Goal: Transaction & Acquisition: Subscribe to service/newsletter

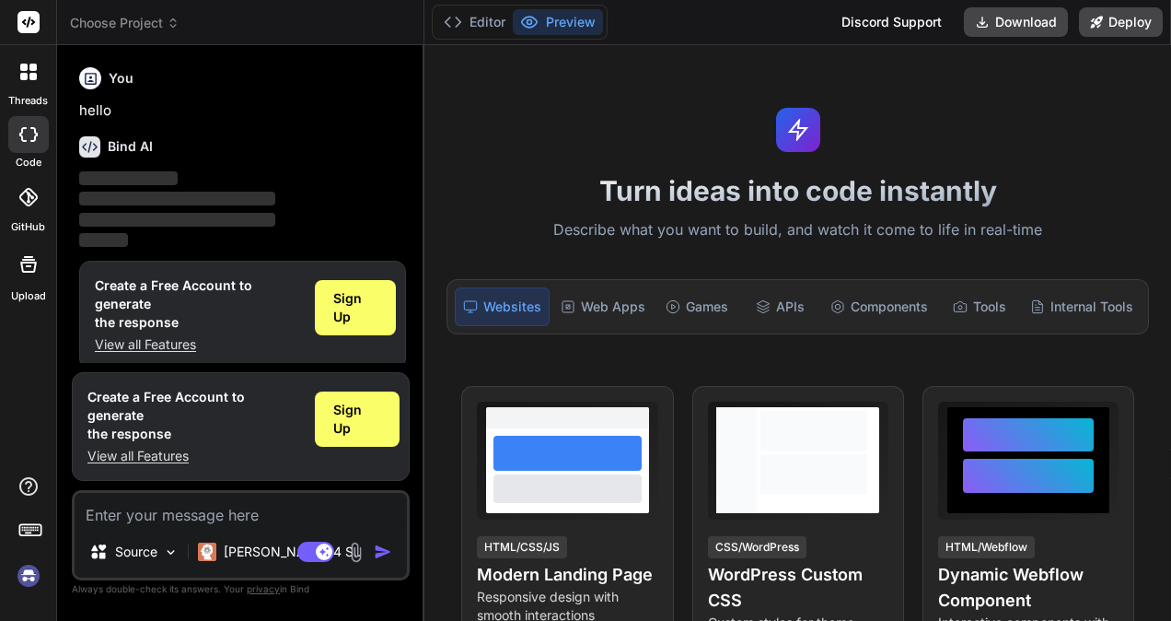
type textarea "x"
type textarea "h"
type textarea "x"
type textarea "hi"
type textarea "x"
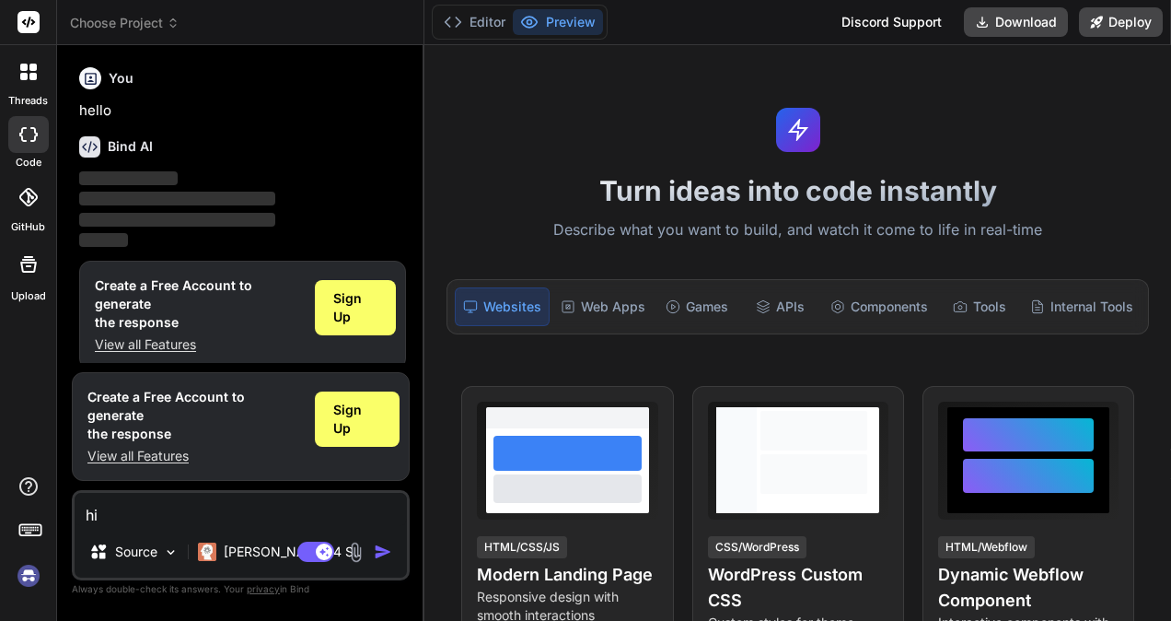
type textarea "hi"
click at [379, 551] on img "button" at bounding box center [383, 551] width 18 height 18
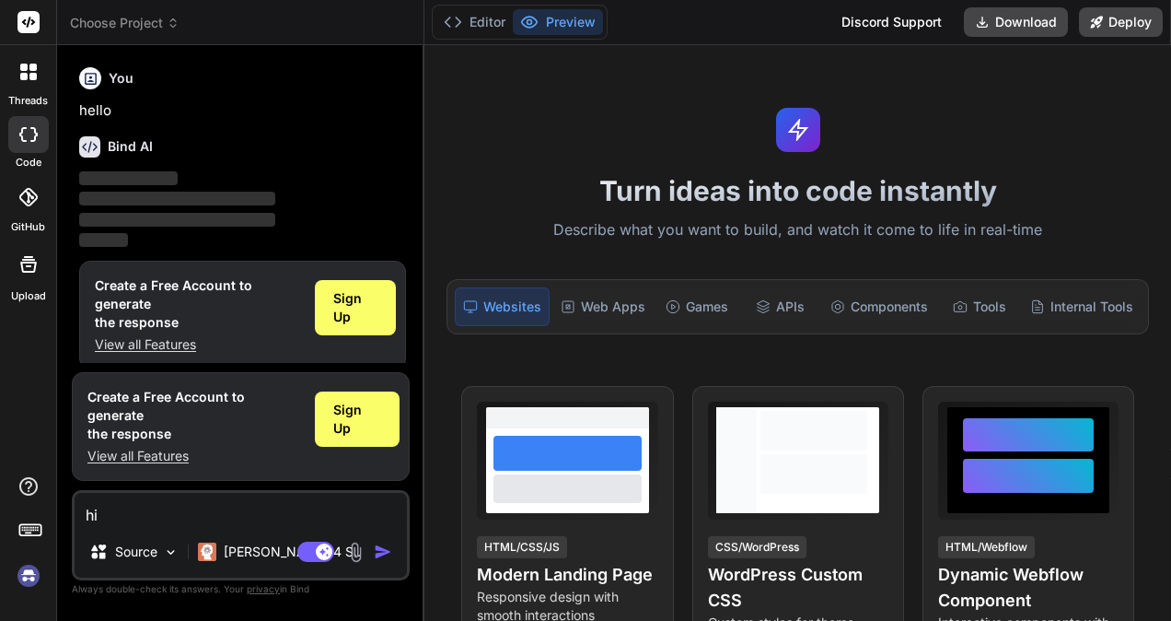
click at [379, 551] on img "button" at bounding box center [383, 551] width 18 height 18
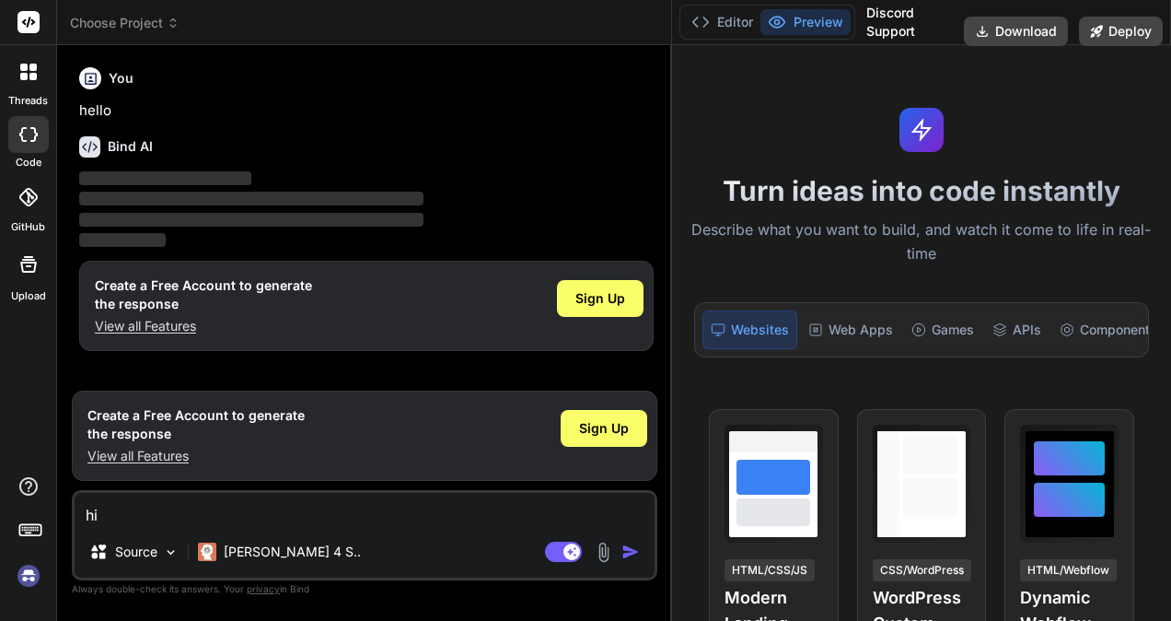
type textarea "x"
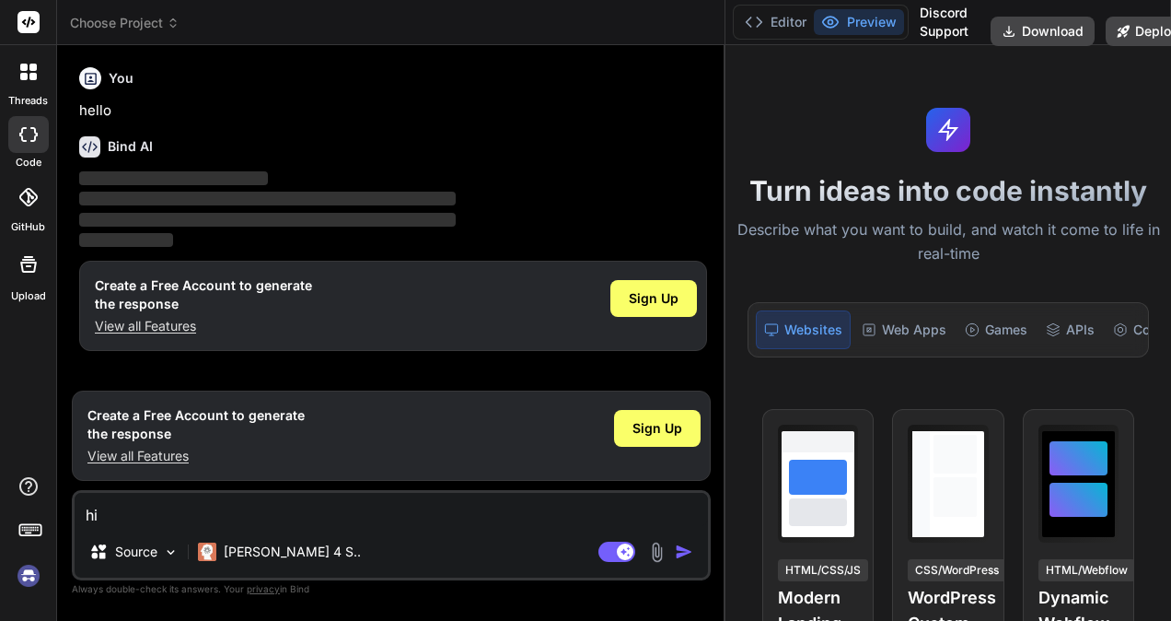
drag, startPoint x: 423, startPoint y: 297, endPoint x: 960, endPoint y: 269, distance: 538.5
click at [960, 269] on div "Choose Project Created with Pixso. Bind AI Web Search Created with Pixso. Code …" at bounding box center [614, 310] width 1114 height 621
click at [683, 540] on div "Agent Mode. When this toggle is activated, AI automatically makes decisions, re…" at bounding box center [648, 551] width 106 height 22
click at [683, 540] on div "hi Source [PERSON_NAME] 4 S.. Agent Mode. When this toggle is activated, AI aut…" at bounding box center [391, 535] width 639 height 90
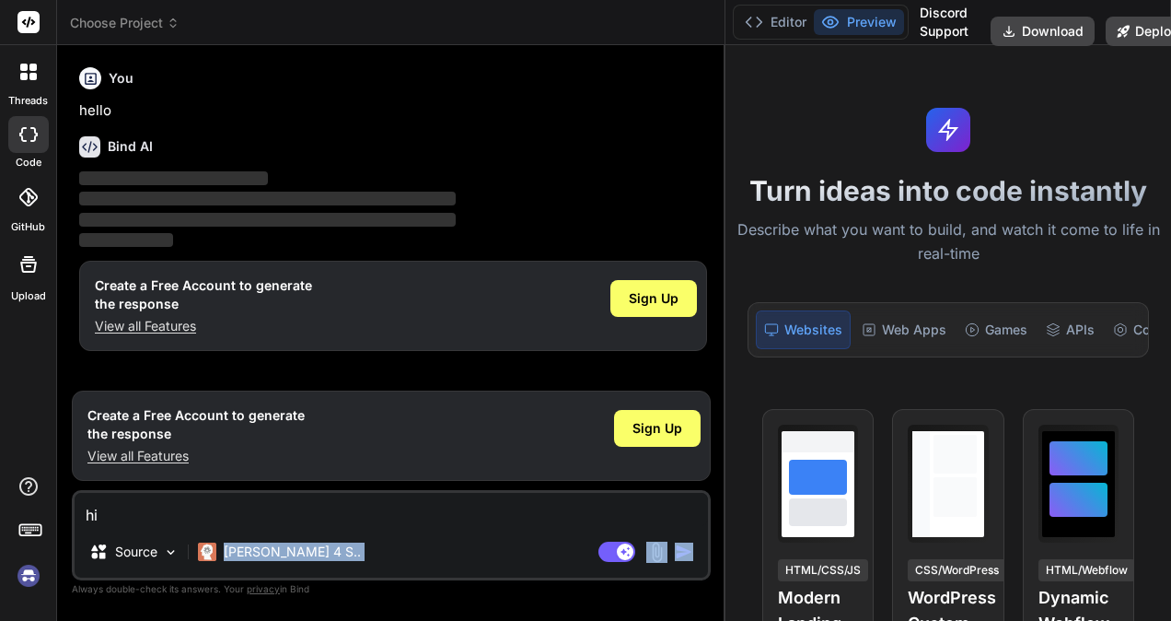
click at [683, 540] on div "hi Source [PERSON_NAME] 4 S.. Agent Mode. When this toggle is activated, AI aut…" at bounding box center [391, 535] width 639 height 90
click at [285, 177] on p "‌" at bounding box center [393, 178] width 628 height 21
click at [284, 502] on textarea "hi" at bounding box center [391, 509] width 633 height 33
click at [262, 521] on textarea "hi" at bounding box center [391, 509] width 633 height 33
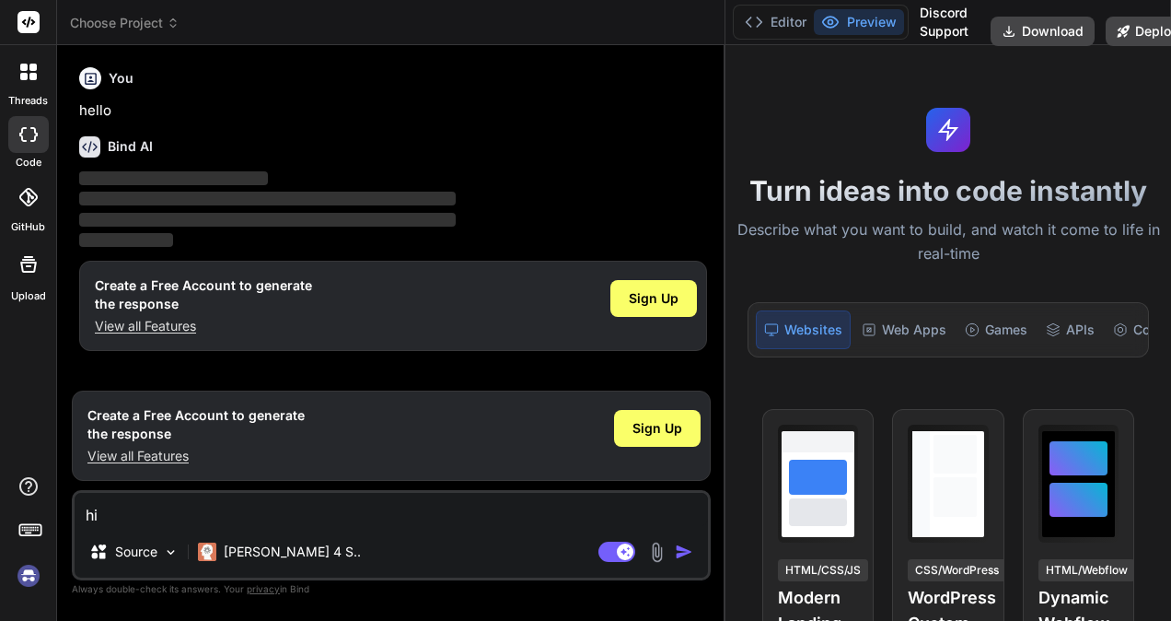
click at [262, 521] on textarea "hi" at bounding box center [391, 509] width 633 height 33
type textarea "h"
type textarea "x"
type textarea "ho"
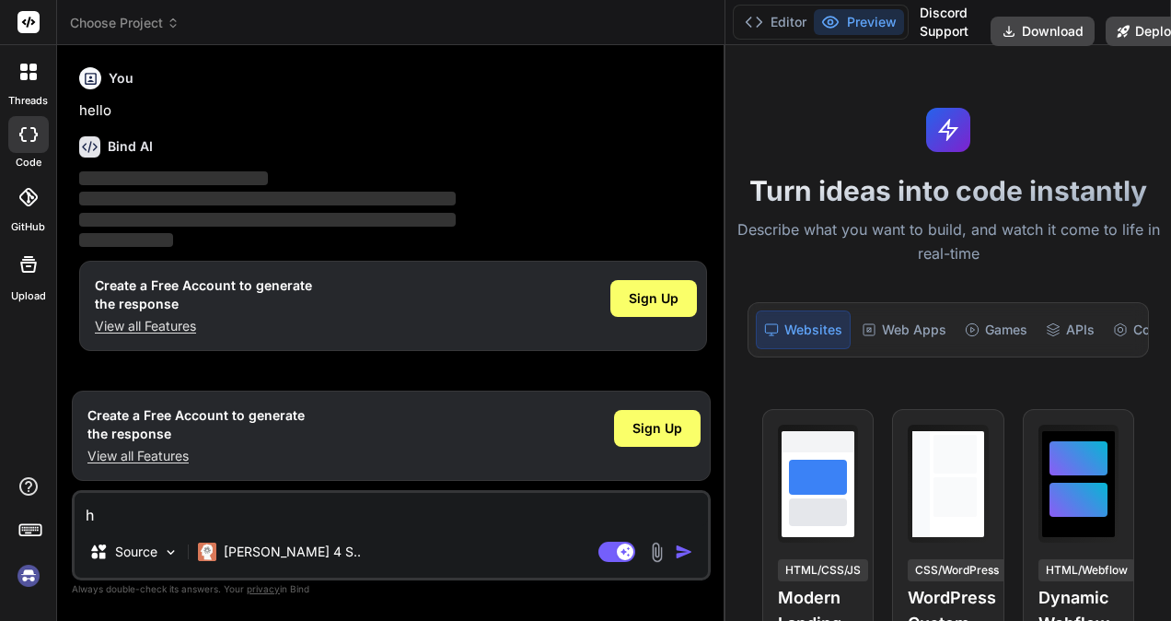
type textarea "x"
type textarea "how"
type textarea "x"
type textarea "how"
type textarea "x"
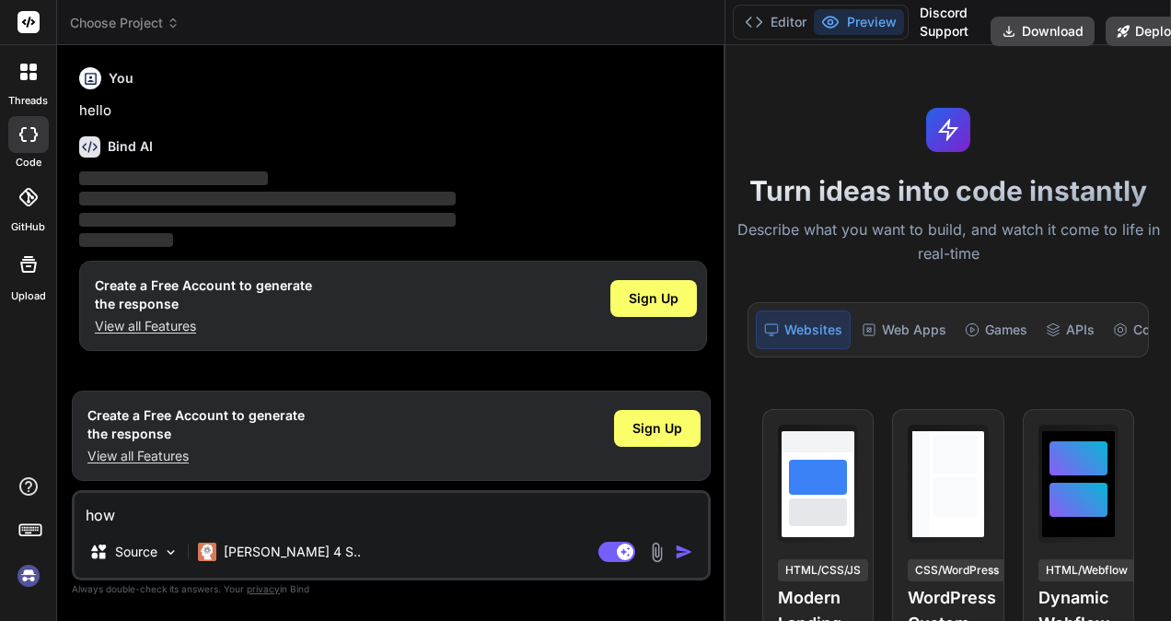
type textarea "how a"
type textarea "x"
type textarea "how ar"
type textarea "x"
type textarea "how are"
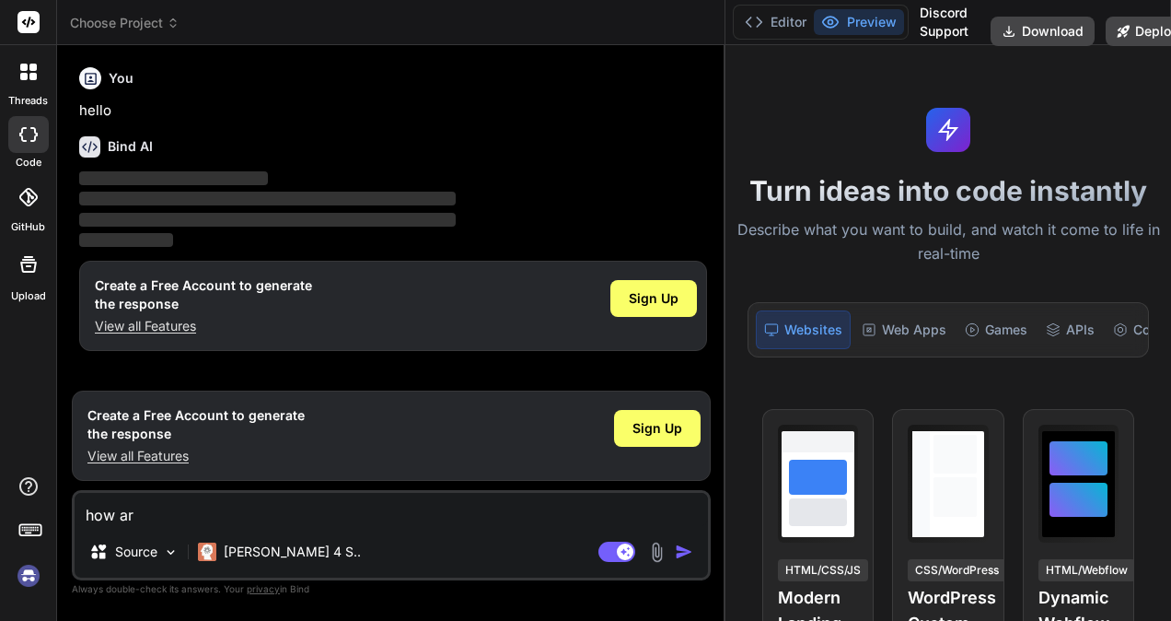
type textarea "x"
type textarea "how are"
type textarea "x"
type textarea "how are y"
type textarea "x"
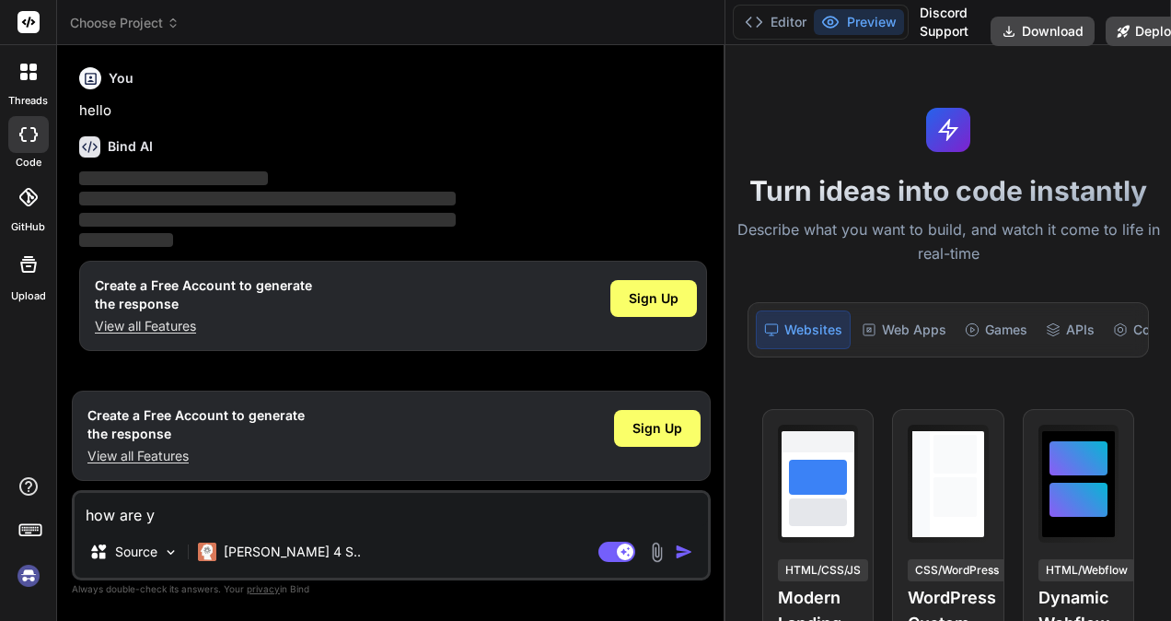
type textarea "how are yo"
type textarea "x"
type textarea "how are you"
type textarea "x"
type textarea "how are you"
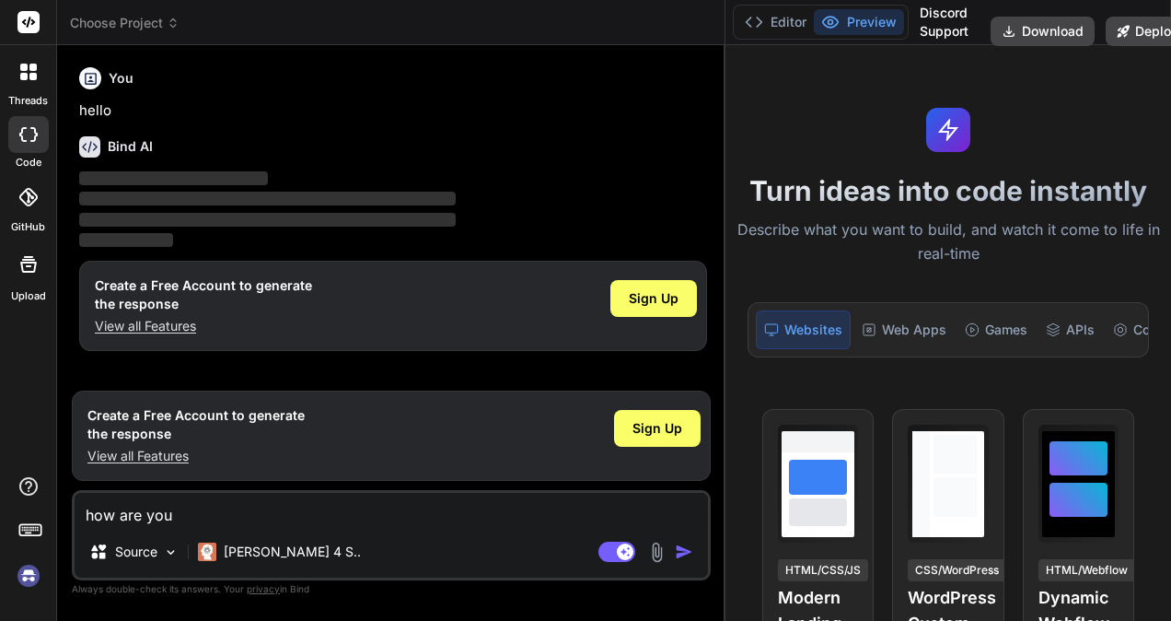
click at [668, 557] on div "Agent Mode. When this toggle is activated, AI automatically makes decisions, re…" at bounding box center [648, 551] width 106 height 22
click at [676, 554] on img "button" at bounding box center [684, 551] width 18 height 18
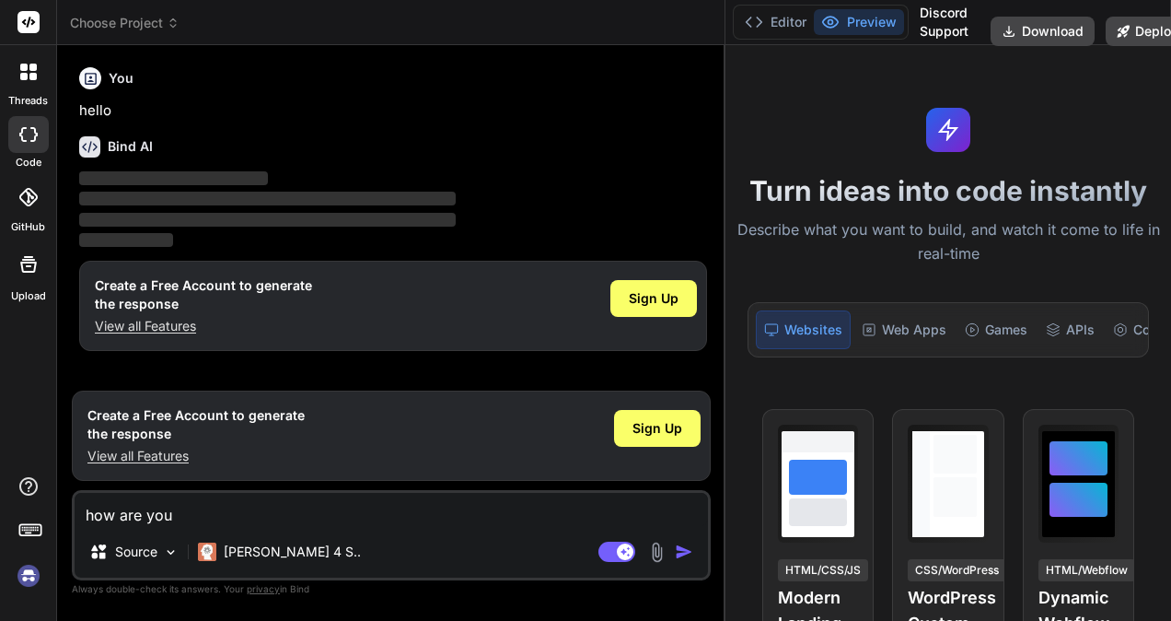
click at [676, 554] on img "button" at bounding box center [684, 551] width 18 height 18
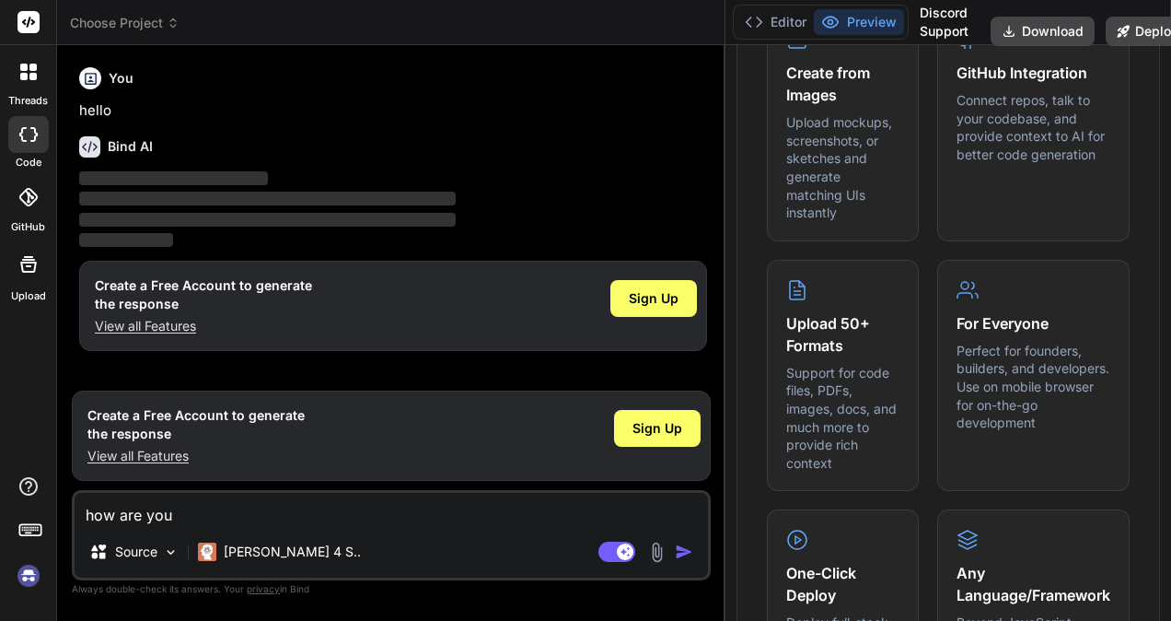
scroll to position [940, 0]
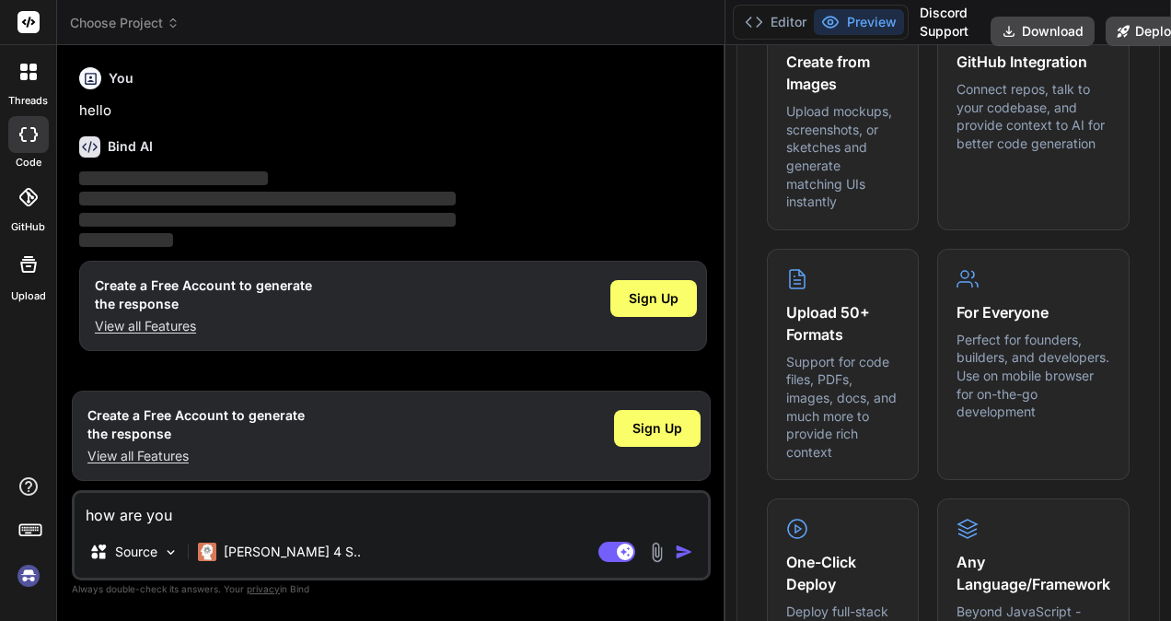
drag, startPoint x: 724, startPoint y: 140, endPoint x: 1170, endPoint y: 258, distance: 461.8
click at [1170, 258] on html "threads code GitHub Upload Choose Project Created with Pixso. Bind AI Web Searc…" at bounding box center [585, 310] width 1171 height 621
click at [41, 143] on div at bounding box center [28, 134] width 41 height 37
drag, startPoint x: 316, startPoint y: 585, endPoint x: 109, endPoint y: 420, distance: 264.7
click at [109, 420] on div "You hello Bind AI ‌ ‌ ‌ ‌ Create a Free Account to generate the response View a…" at bounding box center [391, 340] width 639 height 560
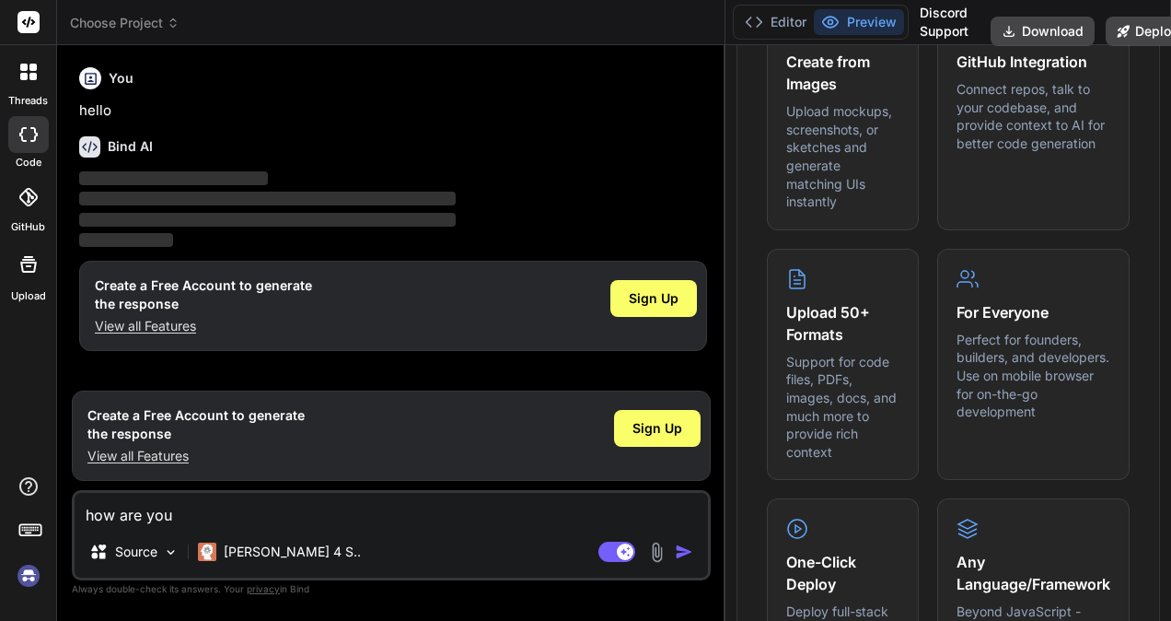
click at [705, 193] on p "‌" at bounding box center [393, 199] width 628 height 21
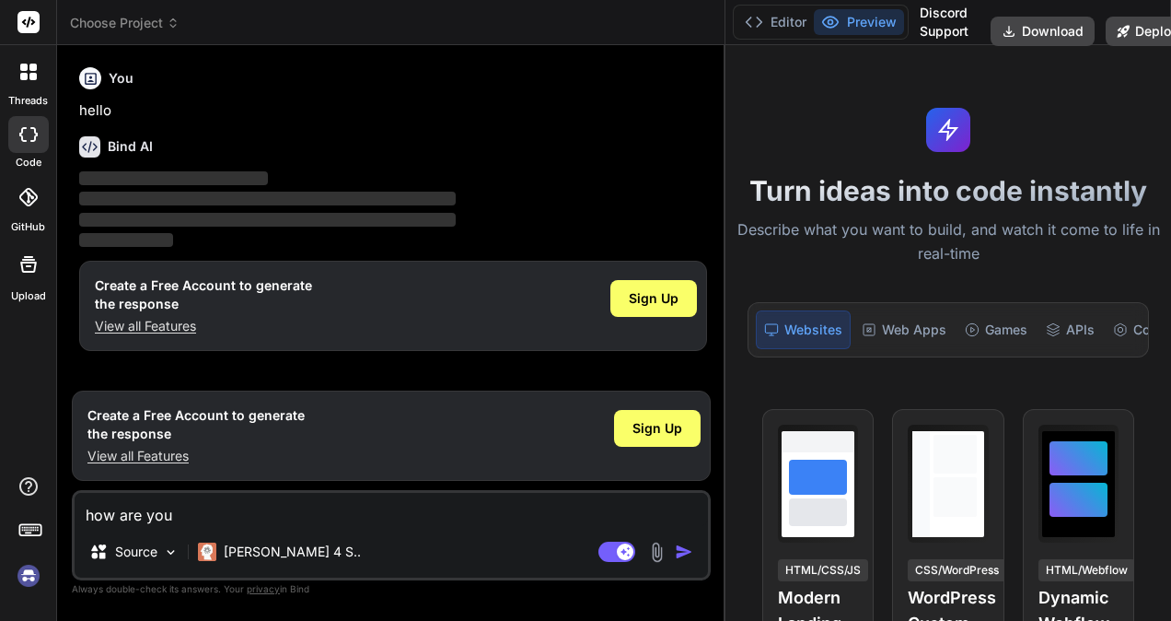
click at [572, 48] on div "Bind AI Web Search Created with Pixso. Code Generator You hello Bind AI ‌ ‌ ‌ ‌…" at bounding box center [391, 332] width 668 height 575
click at [659, 292] on span "Sign Up" at bounding box center [654, 298] width 50 height 18
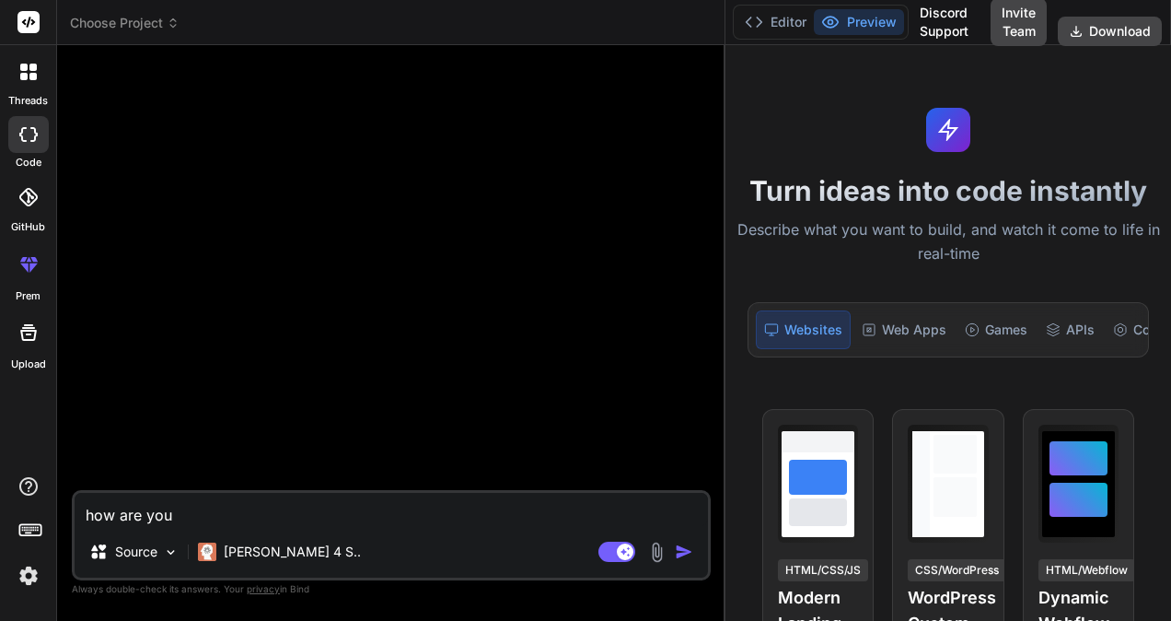
click at [326, 501] on textarea "how are you" at bounding box center [391, 509] width 633 height 33
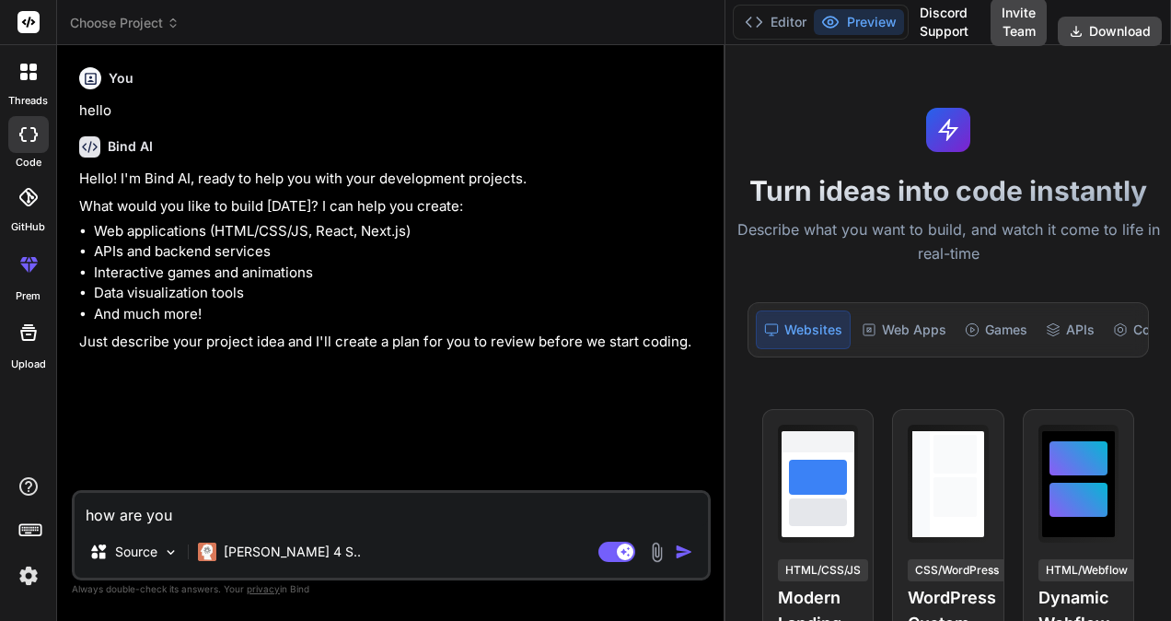
click at [685, 553] on img "button" at bounding box center [684, 551] width 18 height 18
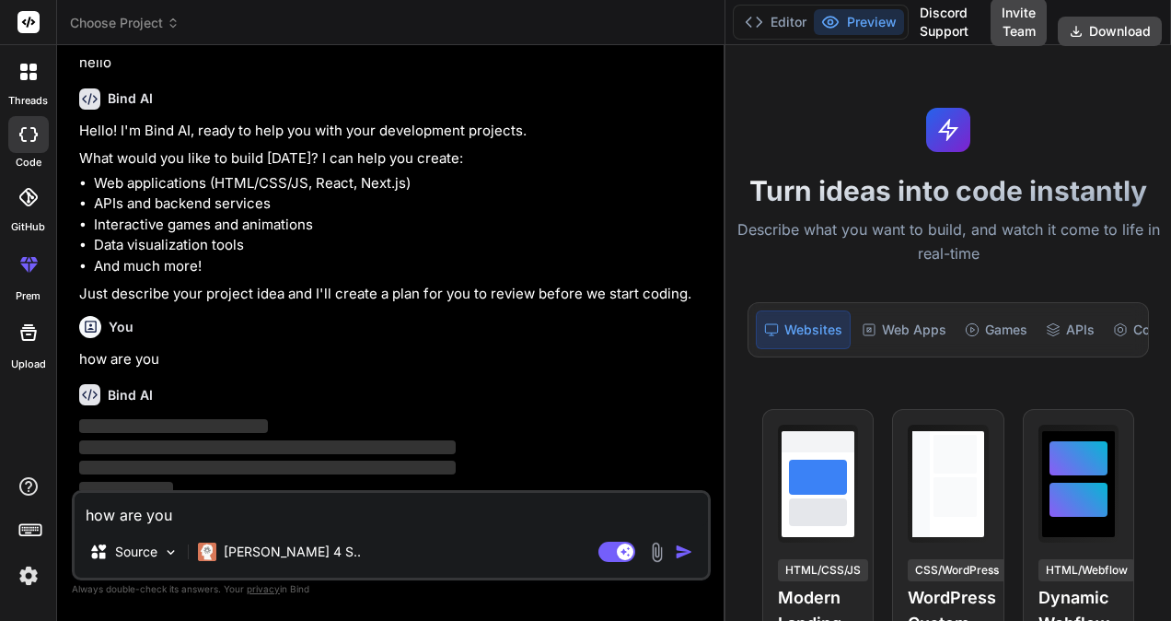
scroll to position [56, 0]
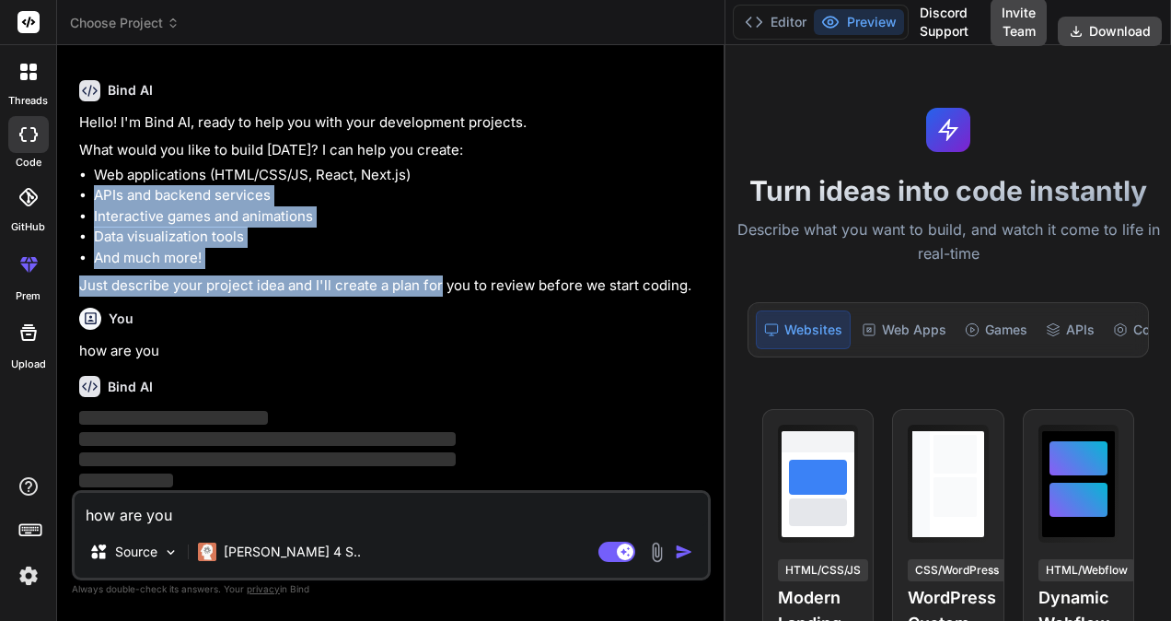
drag, startPoint x: 436, startPoint y: 282, endPoint x: 98, endPoint y: 184, distance: 352.6
click at [98, 184] on div "Hello! I'm Bind AI, ready to help you with your development projects. What woul…" at bounding box center [393, 204] width 628 height 184
click at [325, 295] on p "Just describe your project idea and I'll create a plan for you to review before…" at bounding box center [393, 285] width 628 height 21
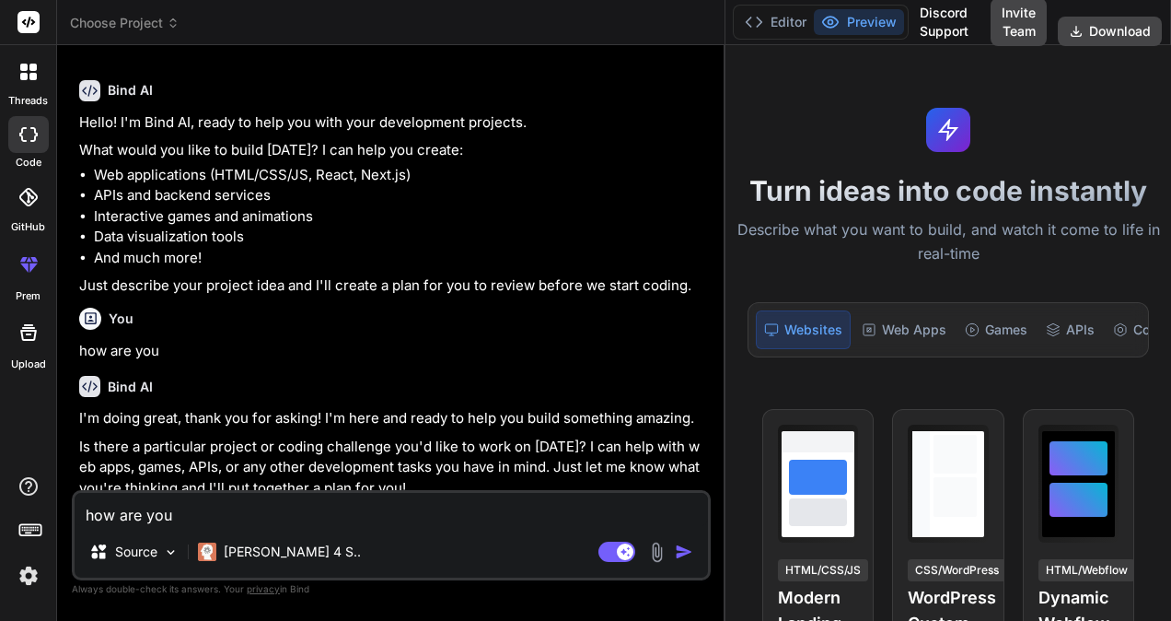
scroll to position [67, 0]
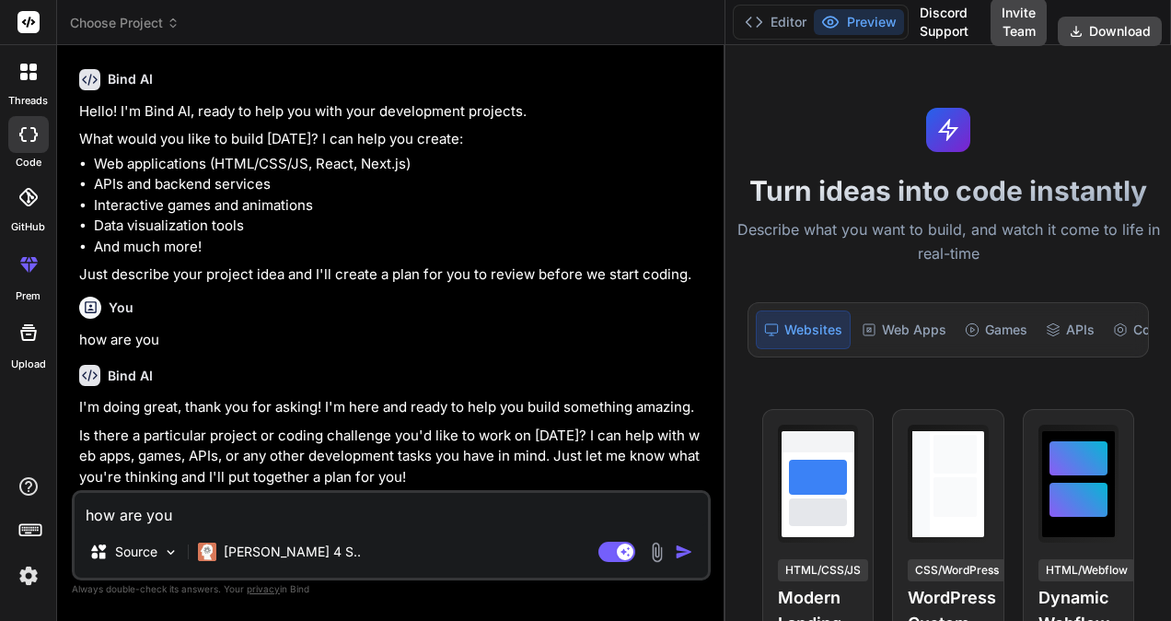
type textarea "x"
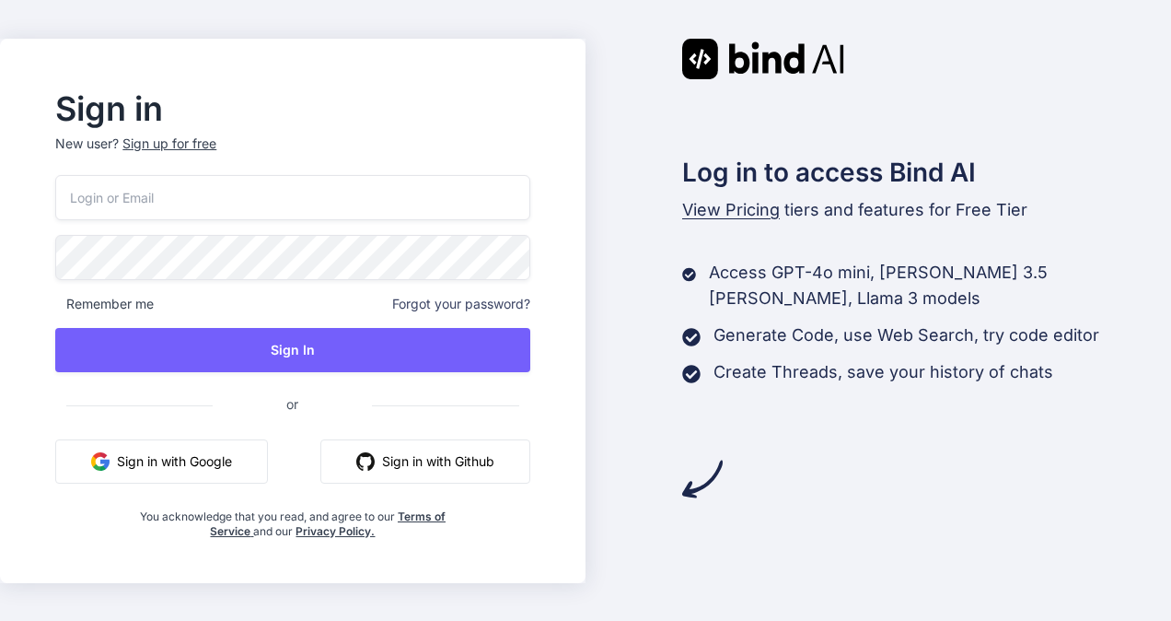
click at [366, 221] on div "Remember me Forgot your password? Sign In or Sign in with Google Sign in with G…" at bounding box center [292, 357] width 474 height 364
click at [363, 201] on input "email" at bounding box center [292, 197] width 474 height 45
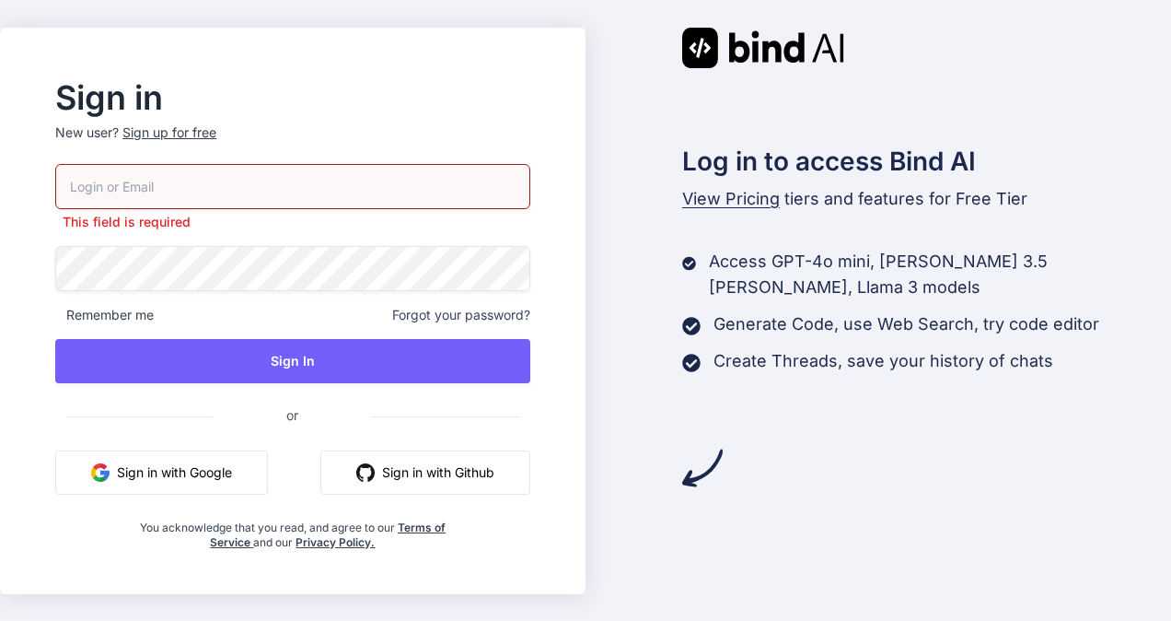
click at [208, 132] on div "Sign up for free" at bounding box center [169, 132] width 94 height 18
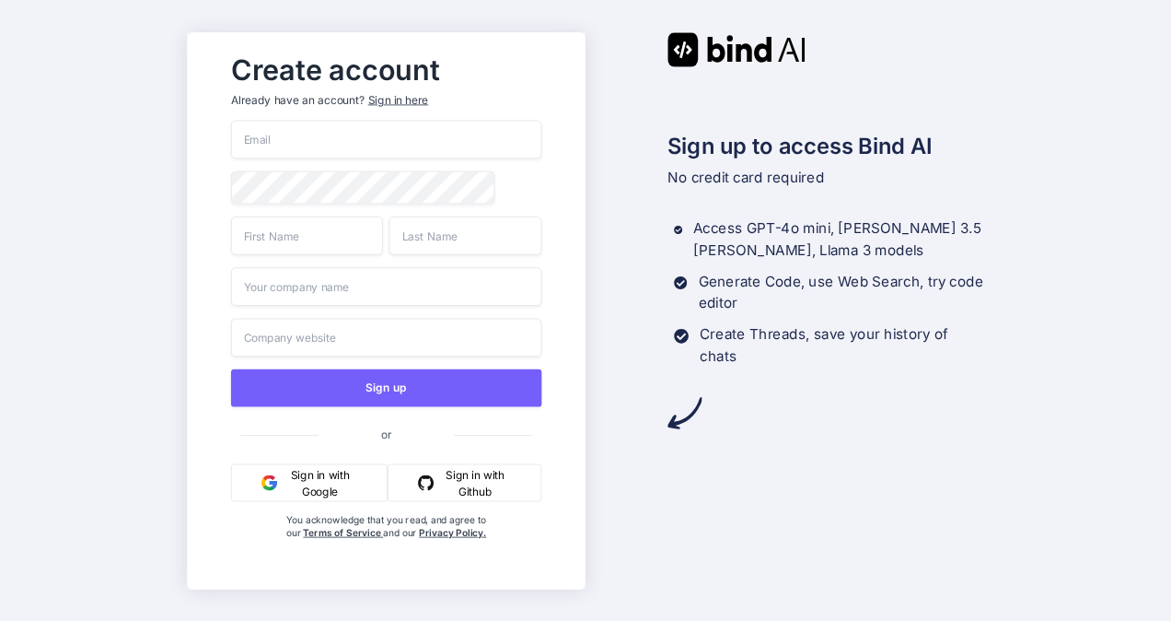
click at [368, 282] on input "text" at bounding box center [386, 286] width 310 height 39
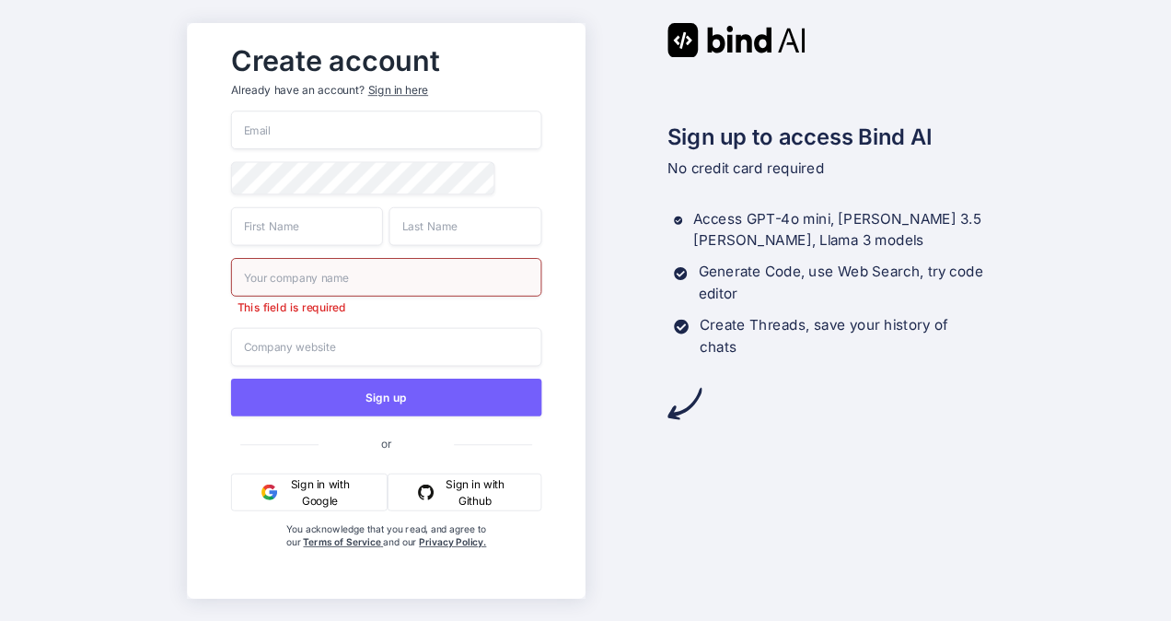
click at [354, 338] on input "text" at bounding box center [386, 346] width 310 height 39
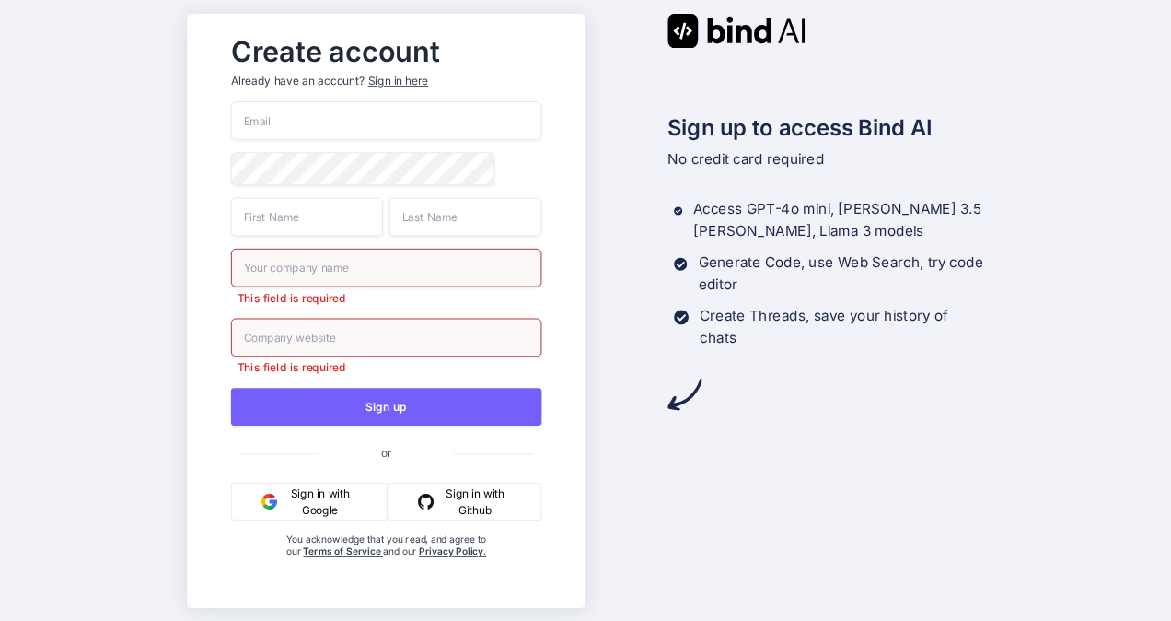
click at [362, 292] on div "This field is required" at bounding box center [386, 276] width 310 height 57
click at [366, 123] on input "email" at bounding box center [386, 120] width 310 height 39
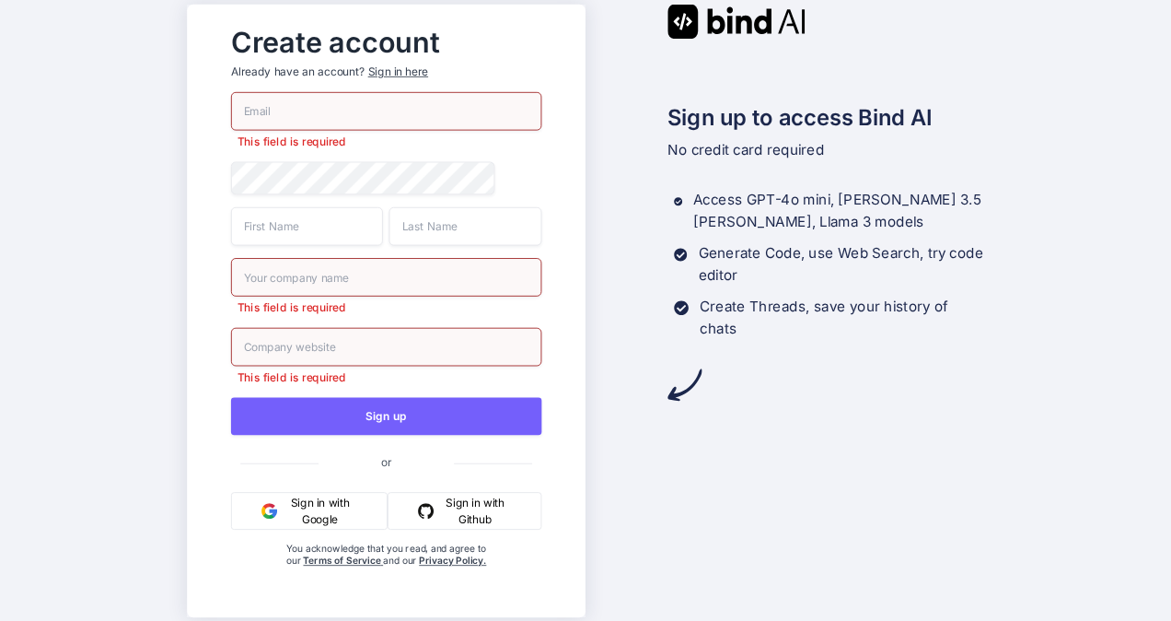
paste input "kedehobe@fxzig.com"
type input "kedehobe@fxzig.com"
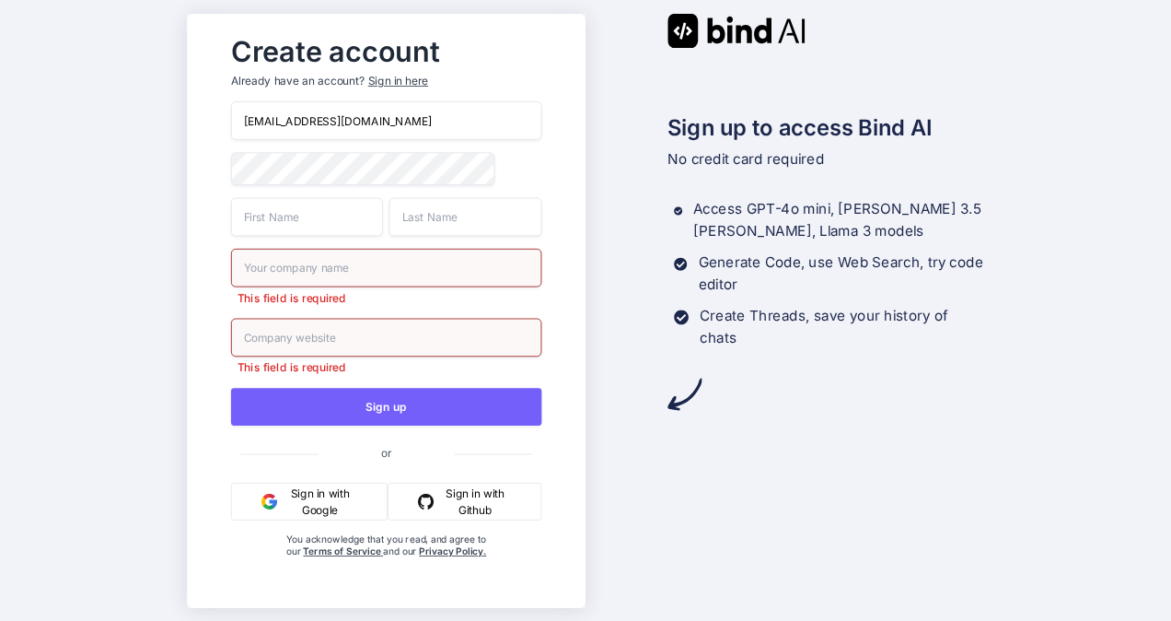
click at [331, 232] on input "text" at bounding box center [307, 216] width 152 height 39
type input "h"
type input "kkk"
type input "bbb"
click at [331, 274] on input "text" at bounding box center [386, 267] width 310 height 39
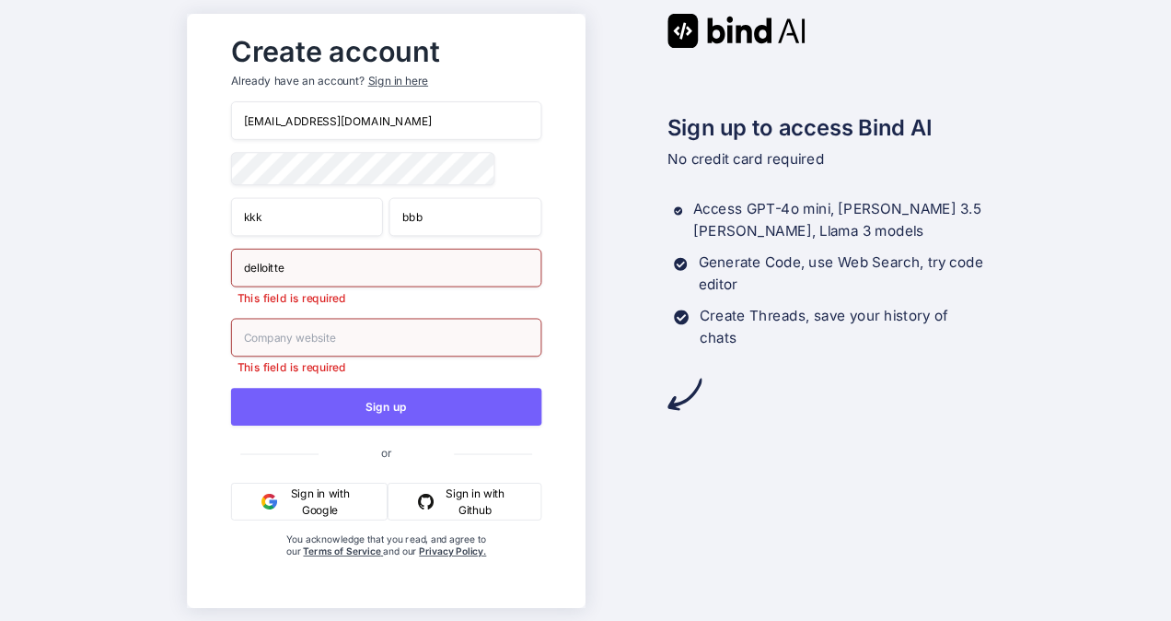
type input "delloitte"
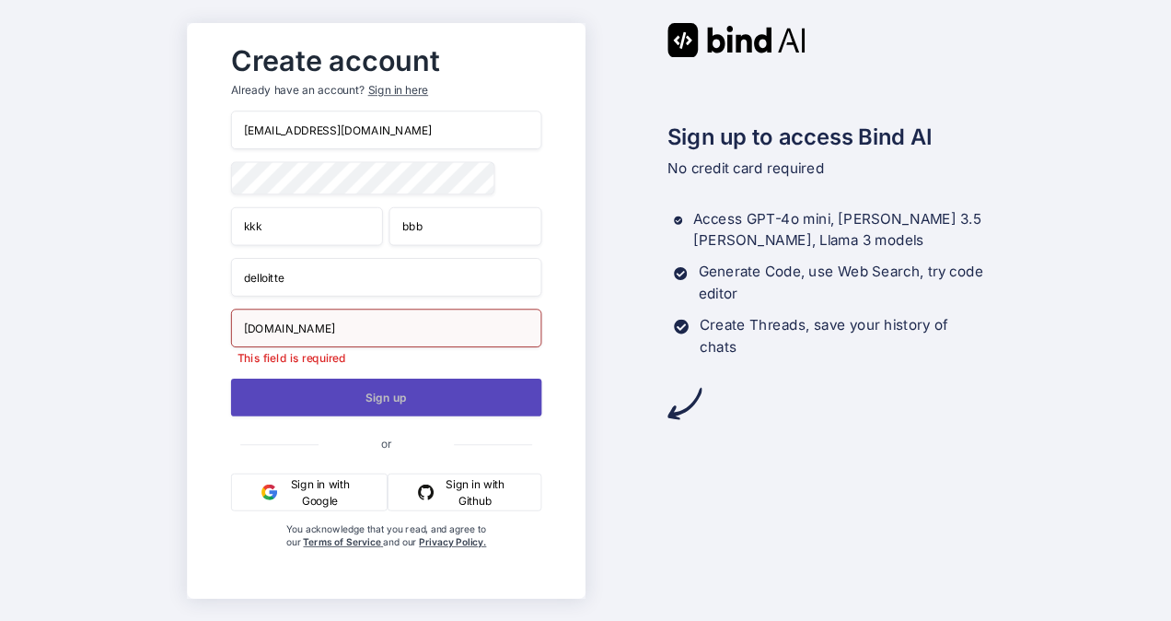
type input "delloitte.com"
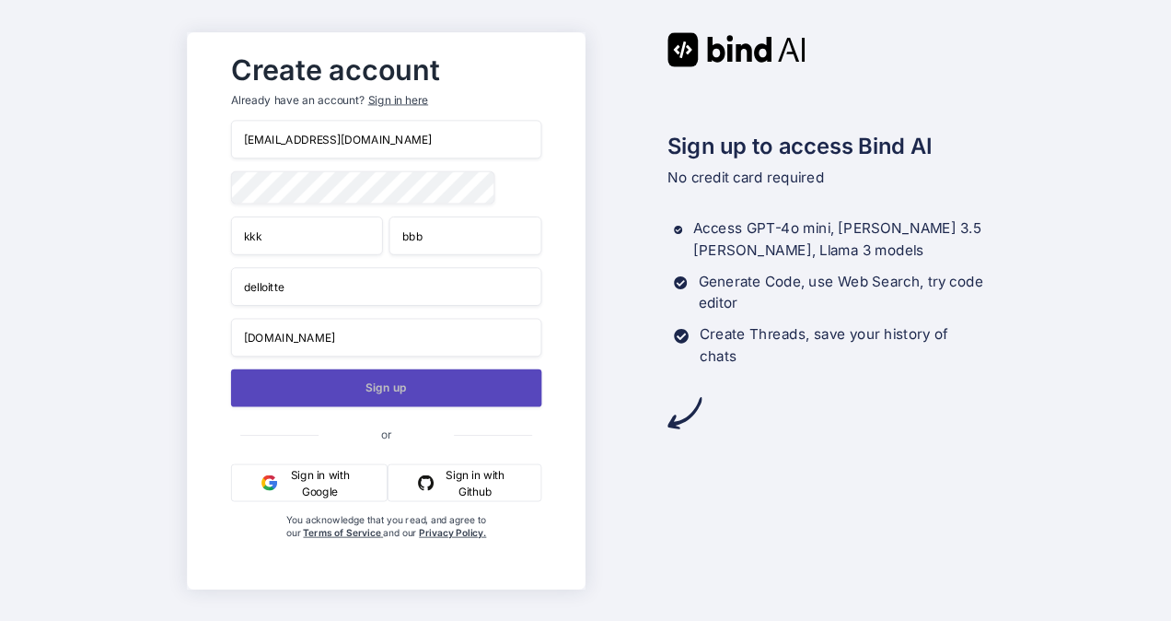
click at [414, 385] on button "Sign up" at bounding box center [386, 387] width 310 height 38
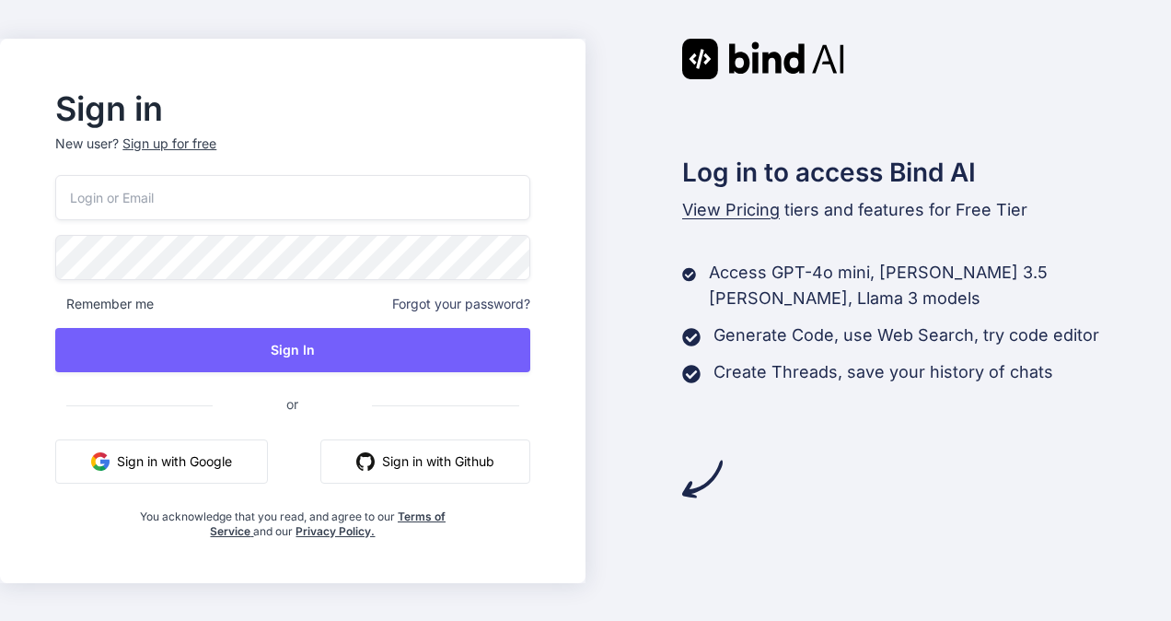
click at [223, 184] on input "email" at bounding box center [292, 197] width 474 height 45
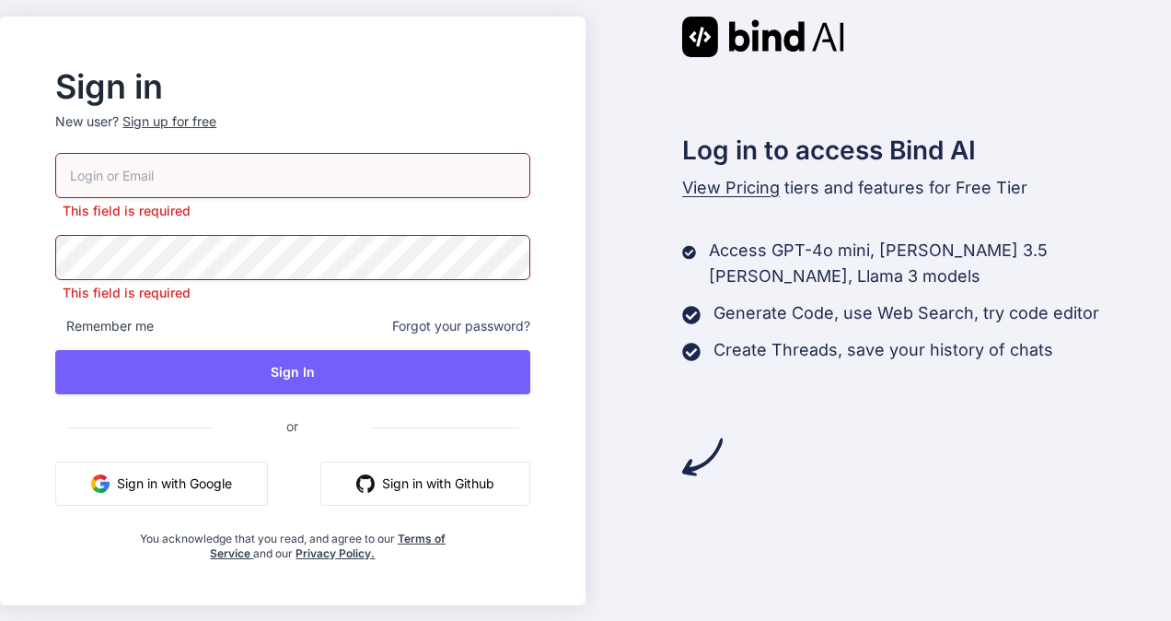
click at [222, 189] on input "email" at bounding box center [292, 175] width 474 height 45
paste input "kedehobe@fxzig.com"
type input "kedehobe@fxzig.com"
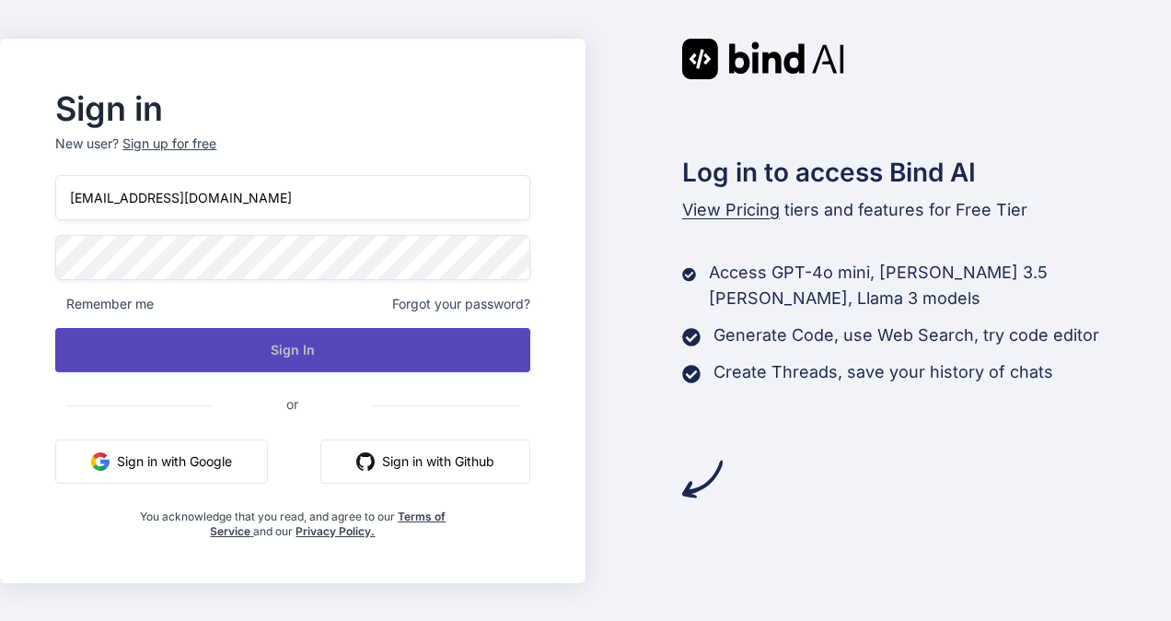
click at [261, 366] on button "Sign In" at bounding box center [292, 350] width 474 height 44
